Goal: Find specific page/section: Find specific page/section

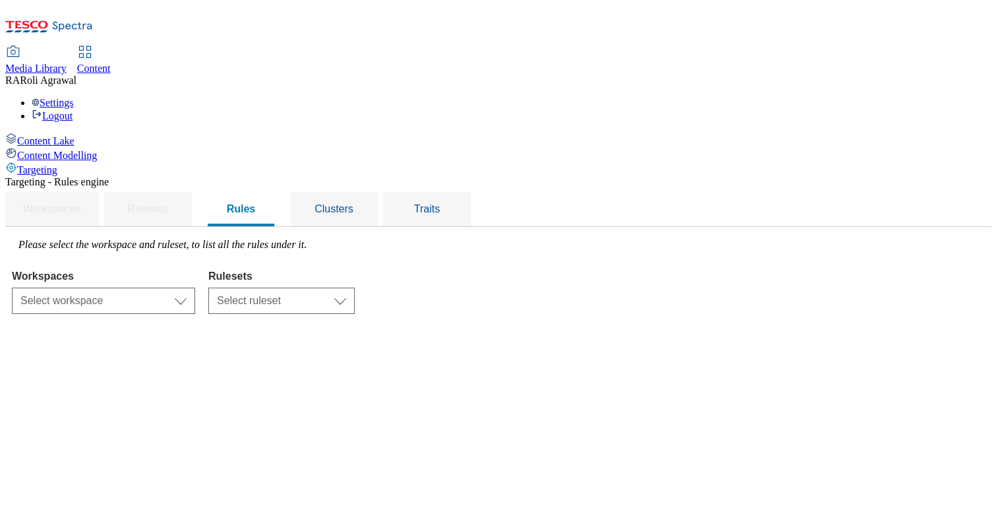
click at [76, 75] on span "Roli Agrawal" at bounding box center [48, 80] width 57 height 11
click at [952, 97] on div "Settings Logout" at bounding box center [498, 109] width 986 height 25
click at [73, 110] on link "Logout" at bounding box center [52, 115] width 41 height 11
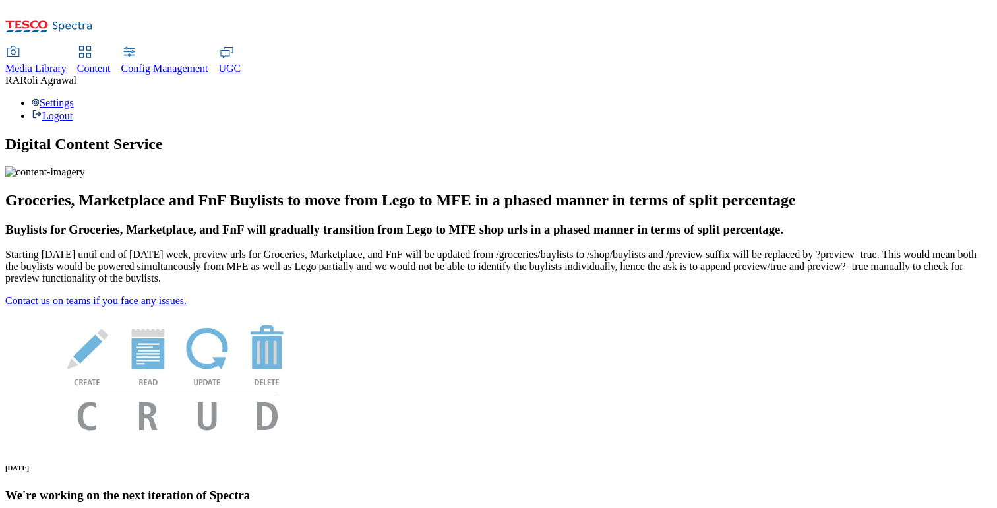
click at [111, 63] on span "Content" at bounding box center [94, 68] width 34 height 11
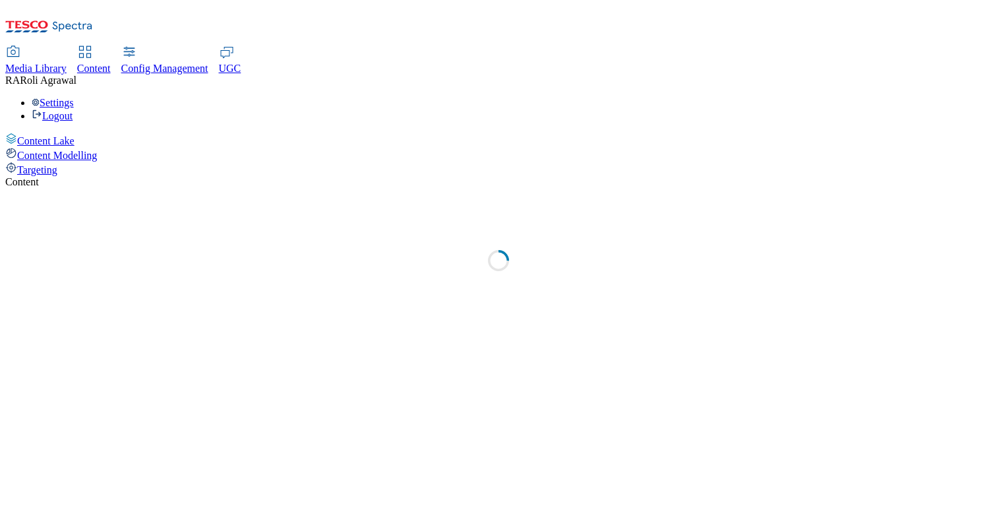
select select "group-comms"
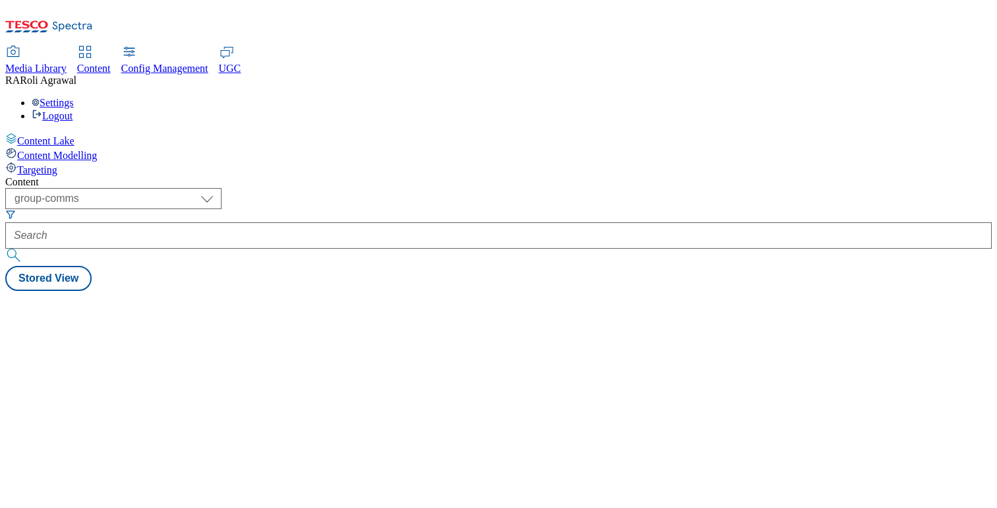
click at [99, 162] on div "Targeting" at bounding box center [498, 169] width 986 height 15
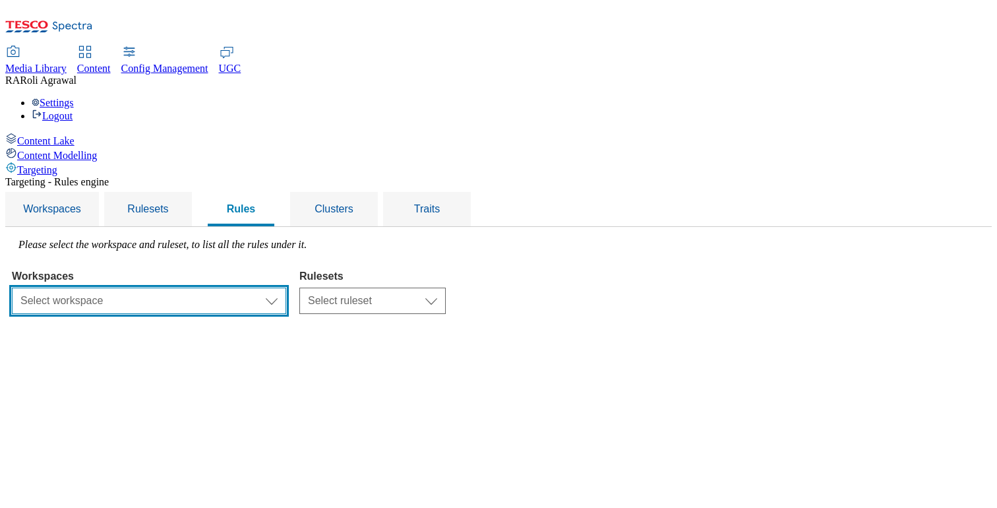
click at [285, 287] on select "Select workspace Test Targeting_9th oct_Sanity test 20th march Test_Sanity_28th…" at bounding box center [149, 300] width 274 height 26
